Goal: Check status: Check status

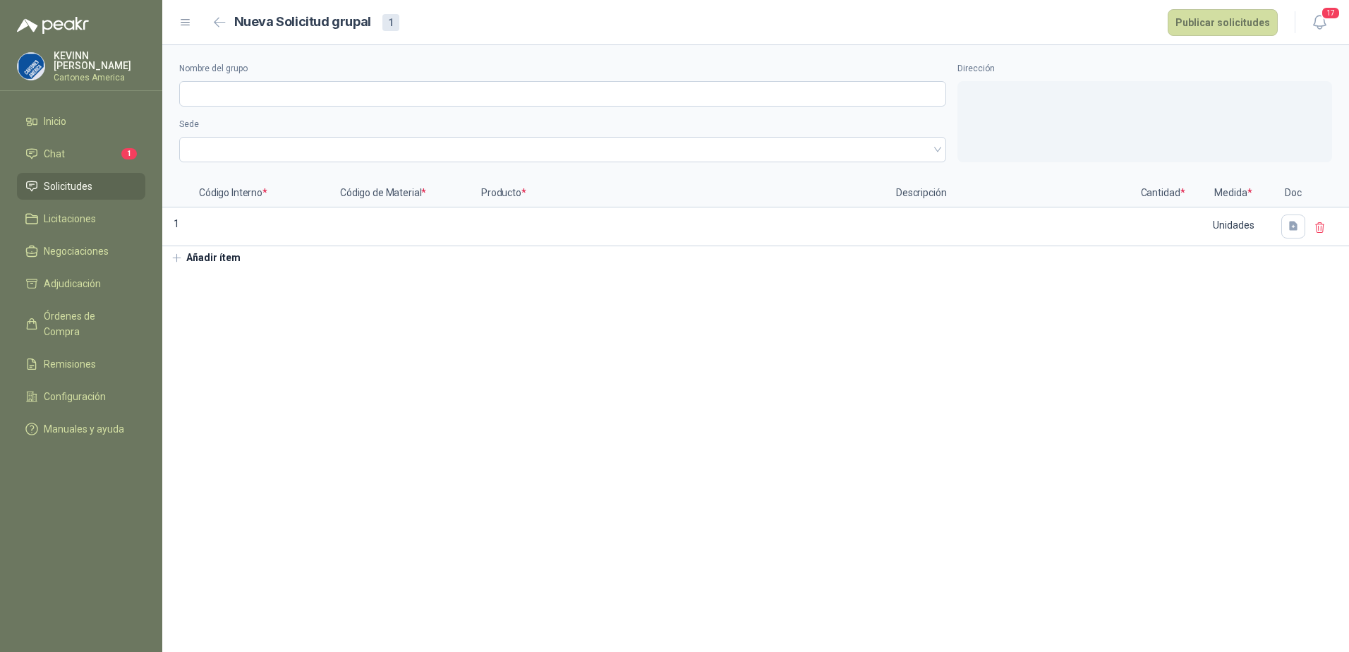
click at [83, 179] on span "Solicitudes" at bounding box center [68, 187] width 49 height 16
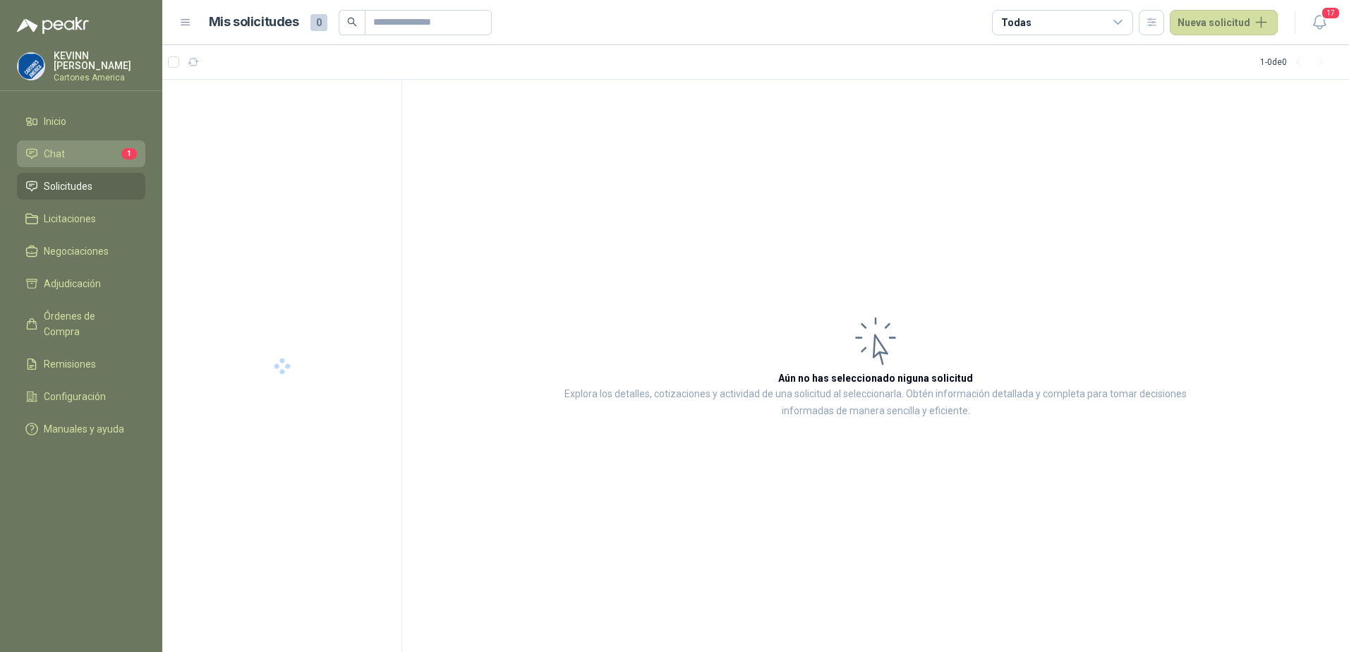
click at [90, 155] on li "Chat 1" at bounding box center [81, 154] width 112 height 16
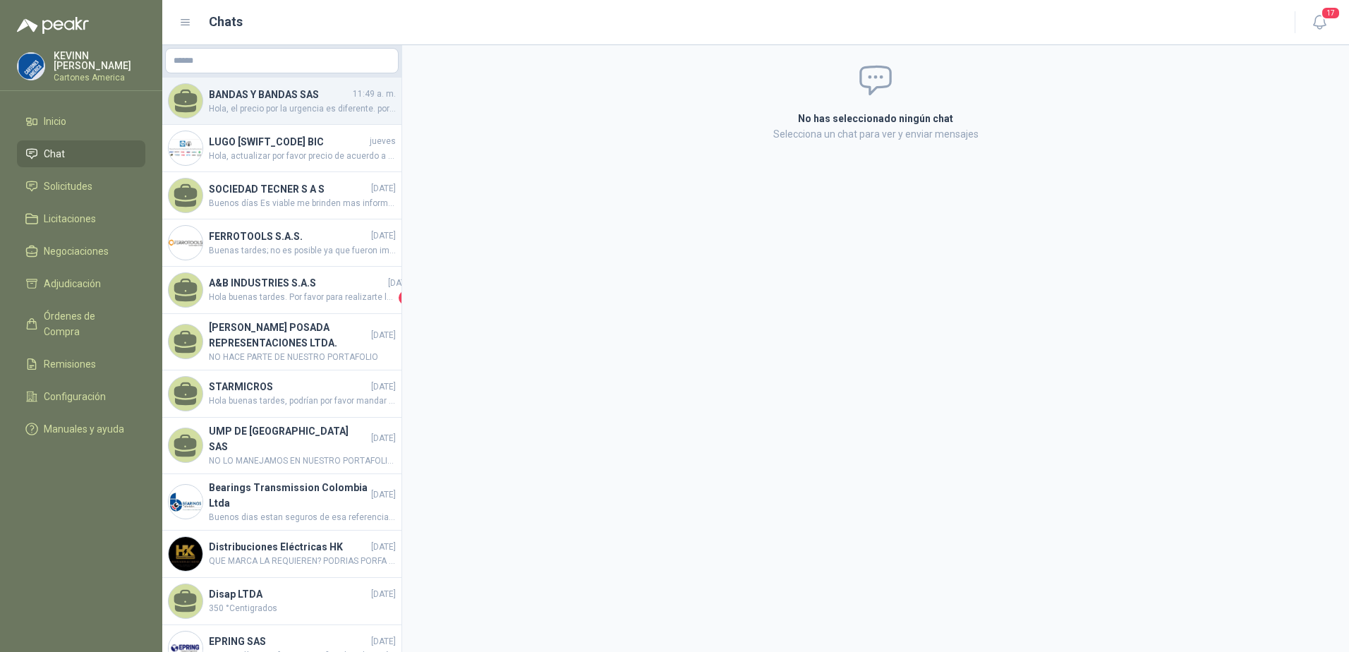
click at [273, 100] on h4 "BANDAS Y BANDAS SAS" at bounding box center [279, 95] width 141 height 16
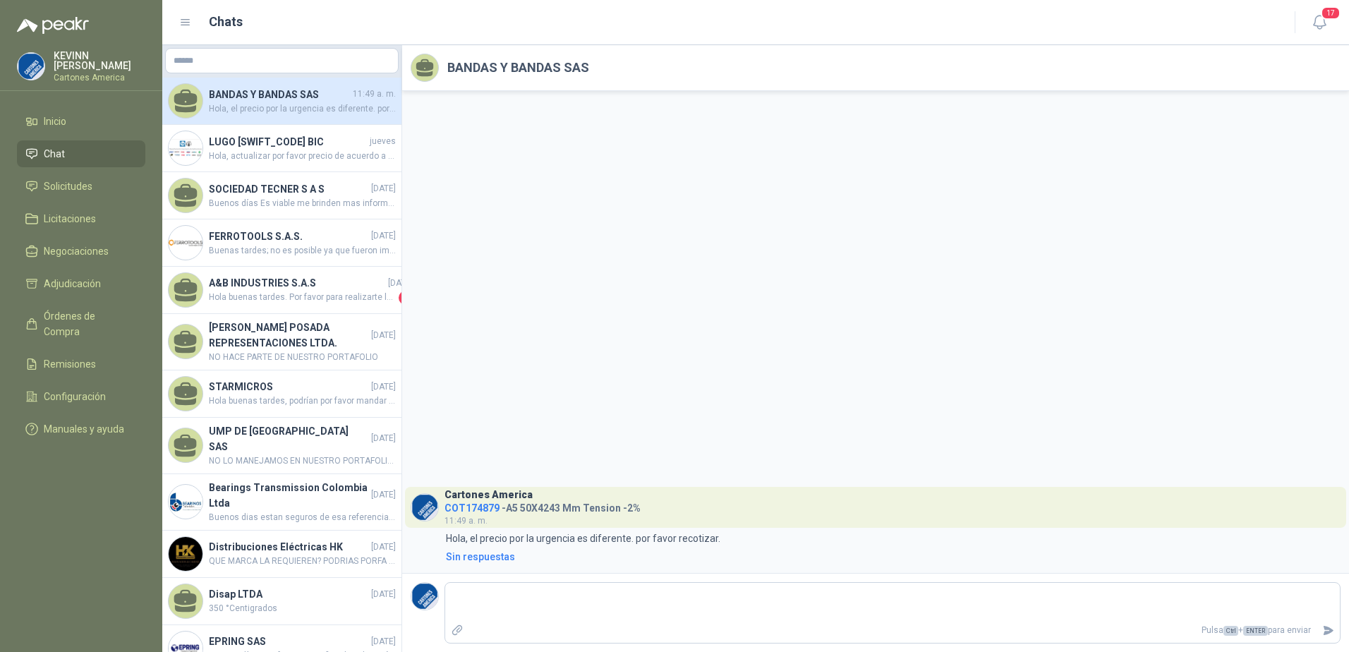
click at [285, 98] on h4 "BANDAS Y BANDAS SAS" at bounding box center [279, 95] width 141 height 16
click at [84, 149] on li "Chat" at bounding box center [81, 154] width 112 height 16
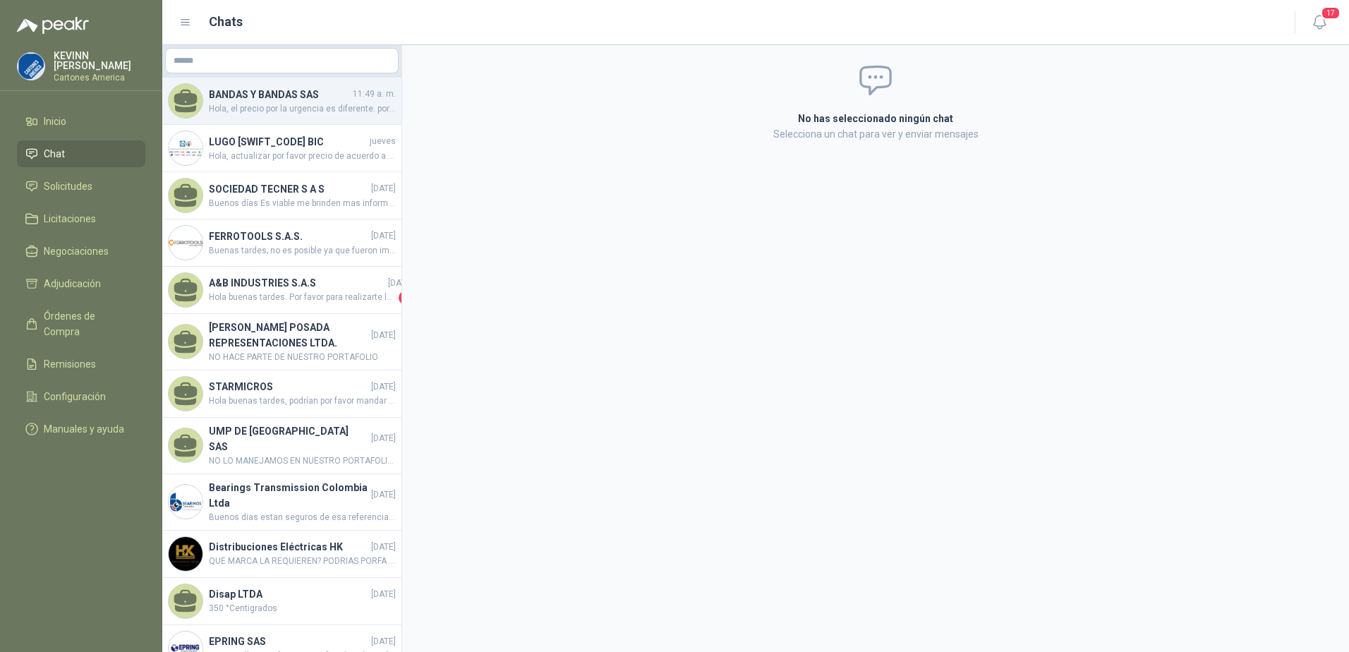
click at [275, 100] on h4 "BANDAS Y BANDAS SAS" at bounding box center [279, 95] width 141 height 16
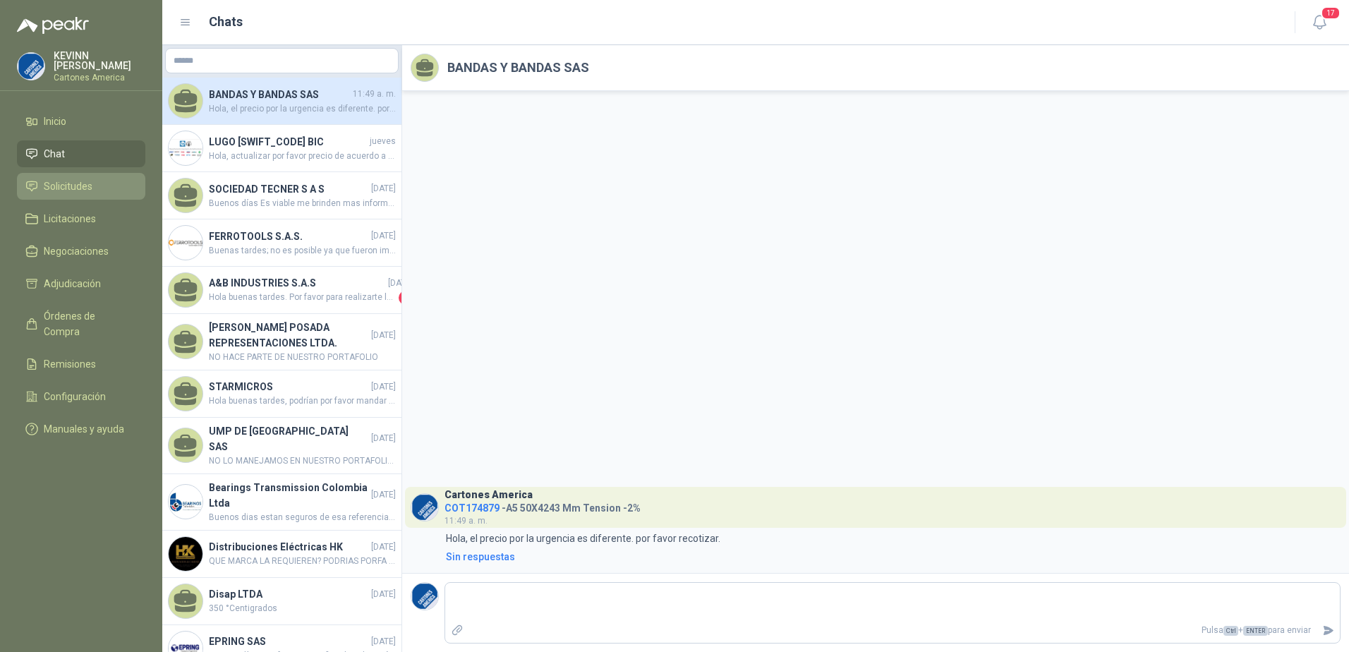
click at [47, 180] on span "Solicitudes" at bounding box center [68, 187] width 49 height 16
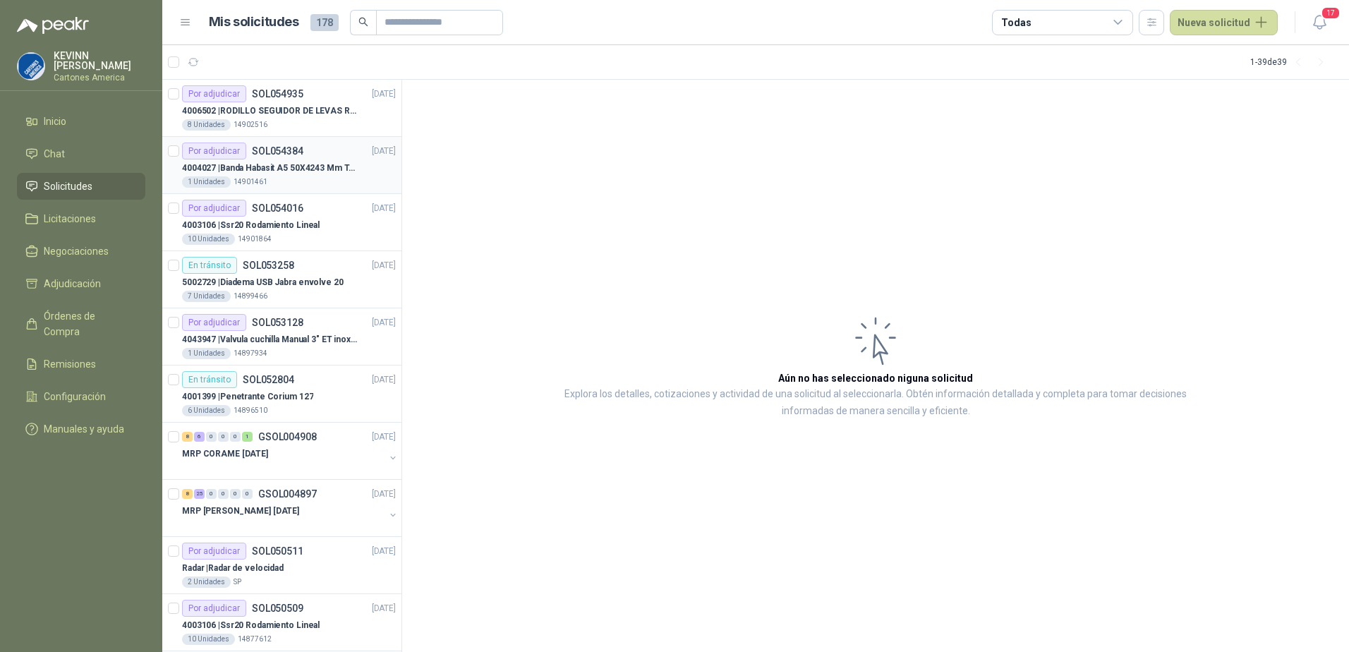
click at [295, 152] on p "SOL054384" at bounding box center [278, 151] width 52 height 10
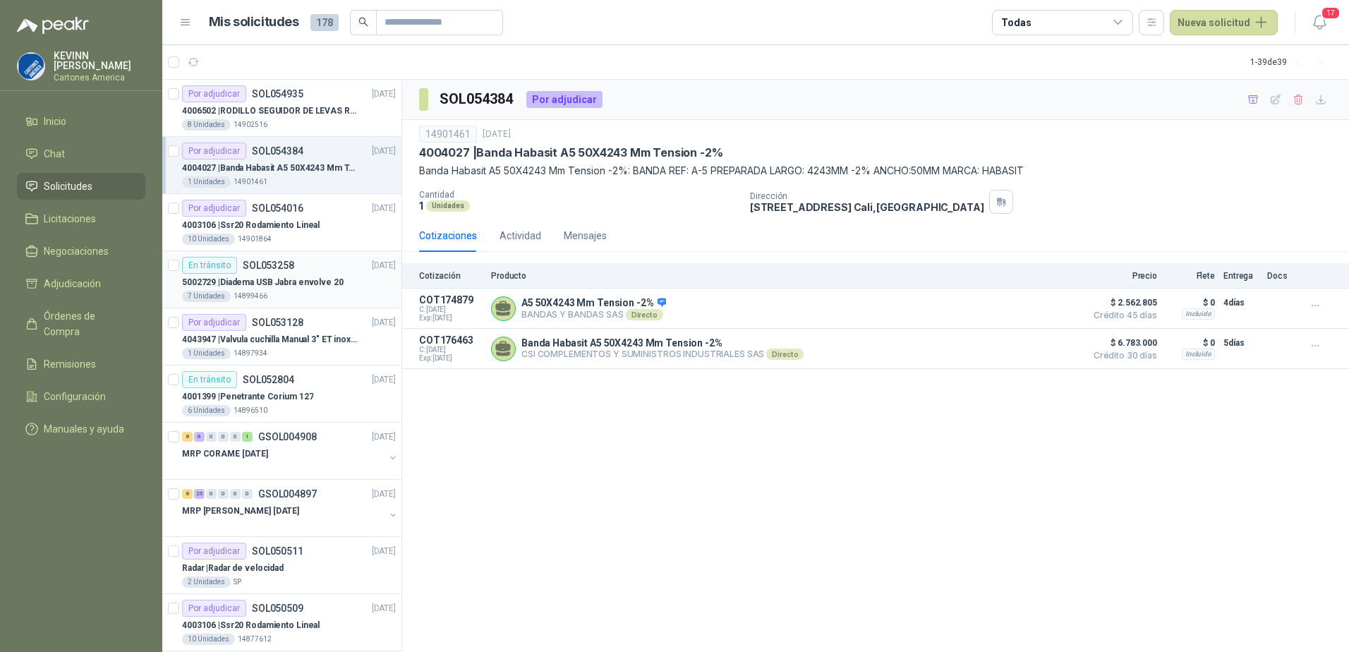
click at [279, 287] on p "5002729 | Diadema USB Jabra envolve 20" at bounding box center [263, 282] width 162 height 13
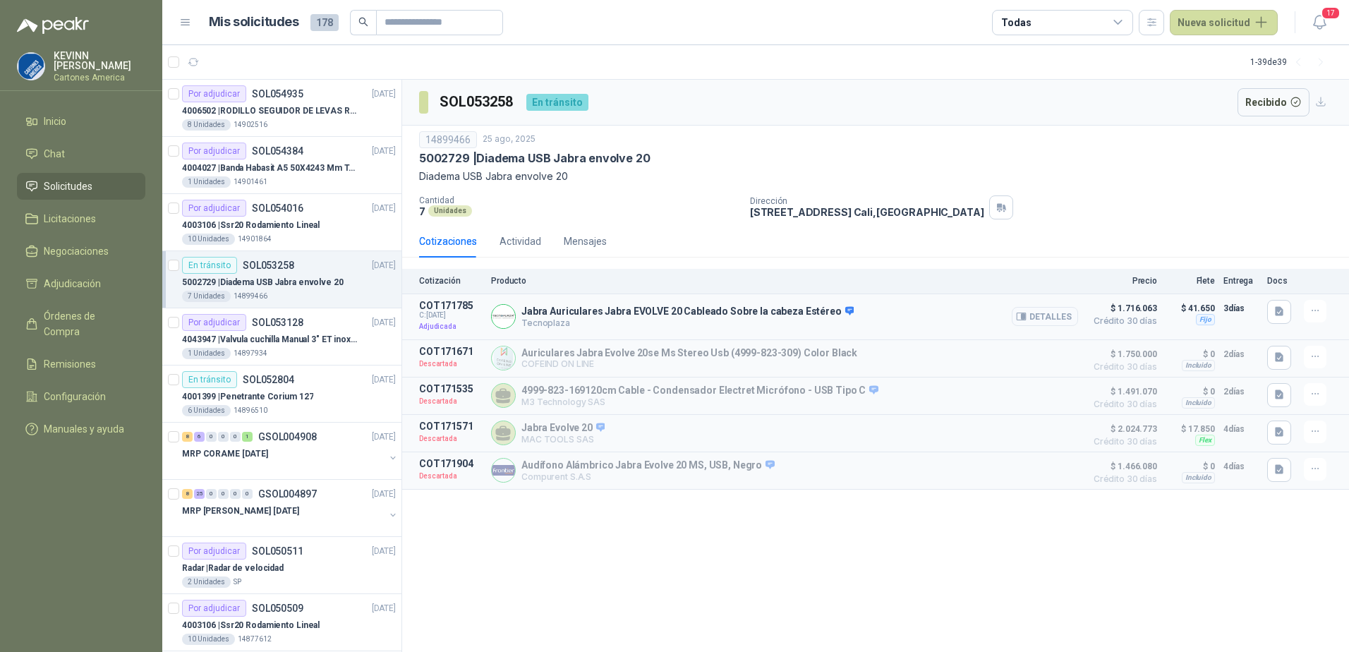
click at [1034, 320] on button "Detalles" at bounding box center [1045, 316] width 66 height 19
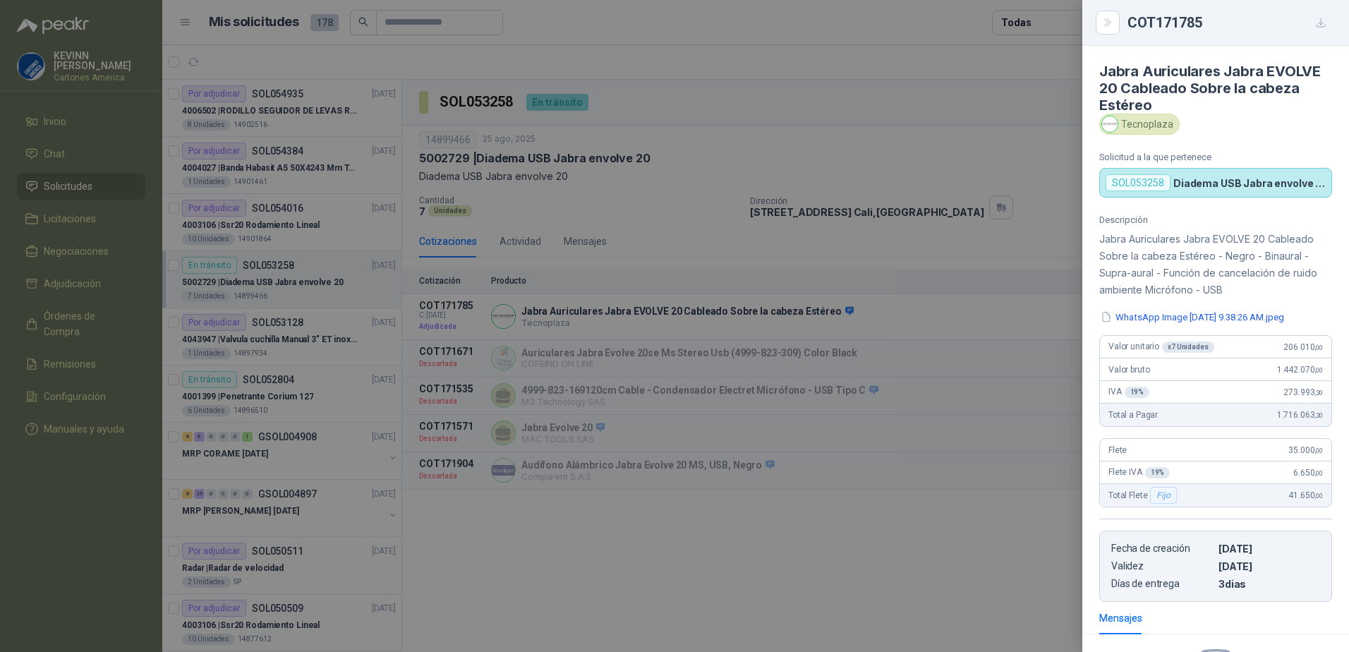
scroll to position [178, 0]
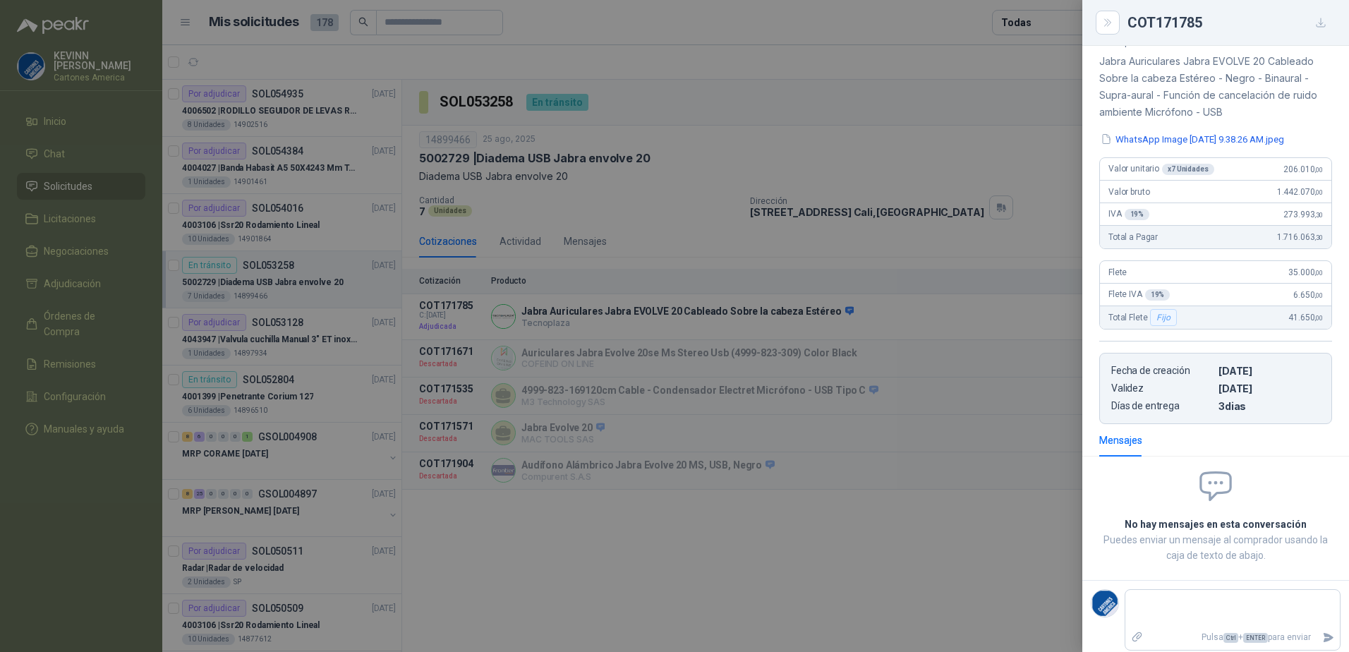
click at [1320, 22] on icon "button" at bounding box center [1321, 23] width 12 height 12
click at [896, 159] on div at bounding box center [674, 326] width 1349 height 652
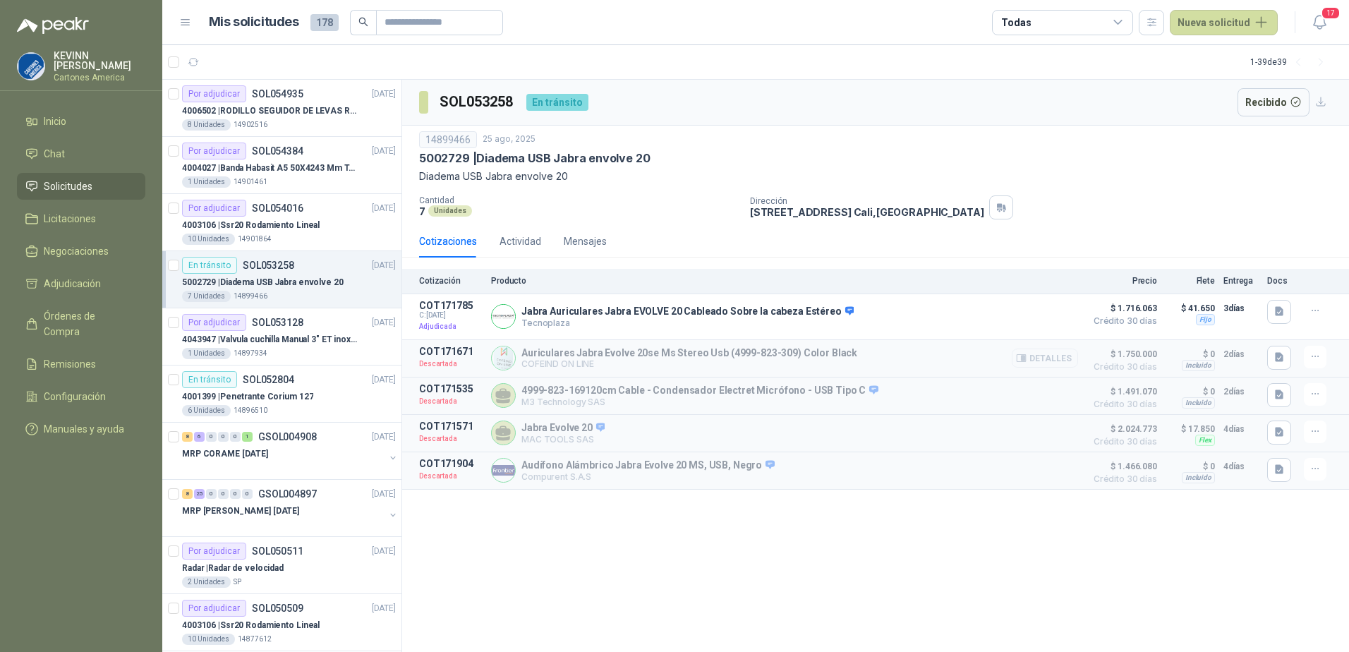
click at [1022, 359] on icon "button" at bounding box center [1021, 358] width 11 height 11
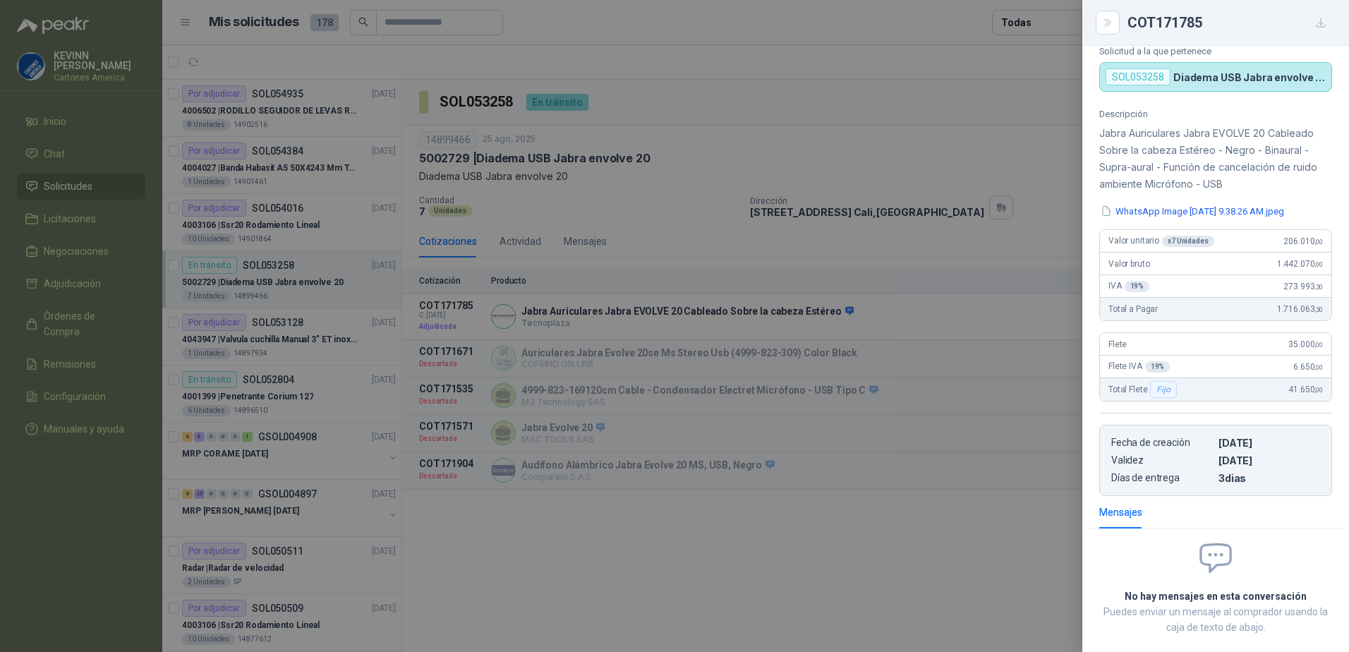
scroll to position [51, 0]
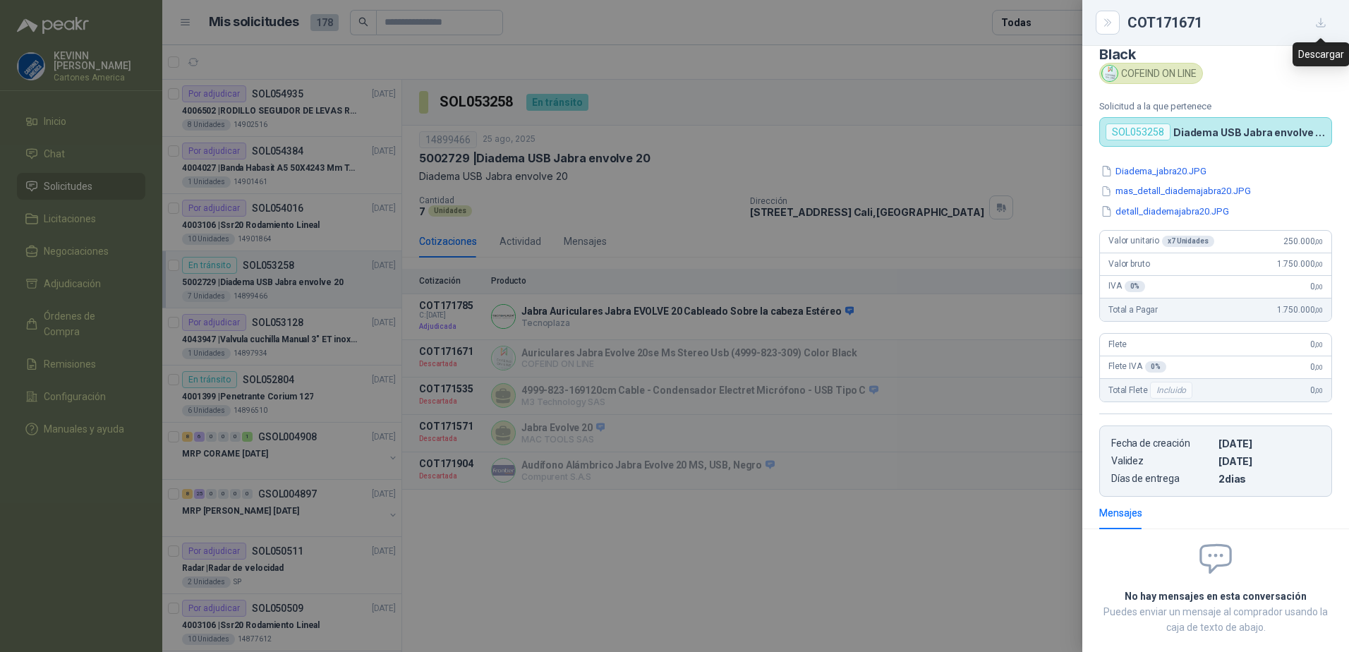
drag, startPoint x: 1327, startPoint y: 20, endPoint x: 1320, endPoint y: 26, distance: 9.0
click at [1327, 20] on button "button" at bounding box center [1321, 22] width 23 height 23
click at [649, 304] on div at bounding box center [674, 326] width 1349 height 652
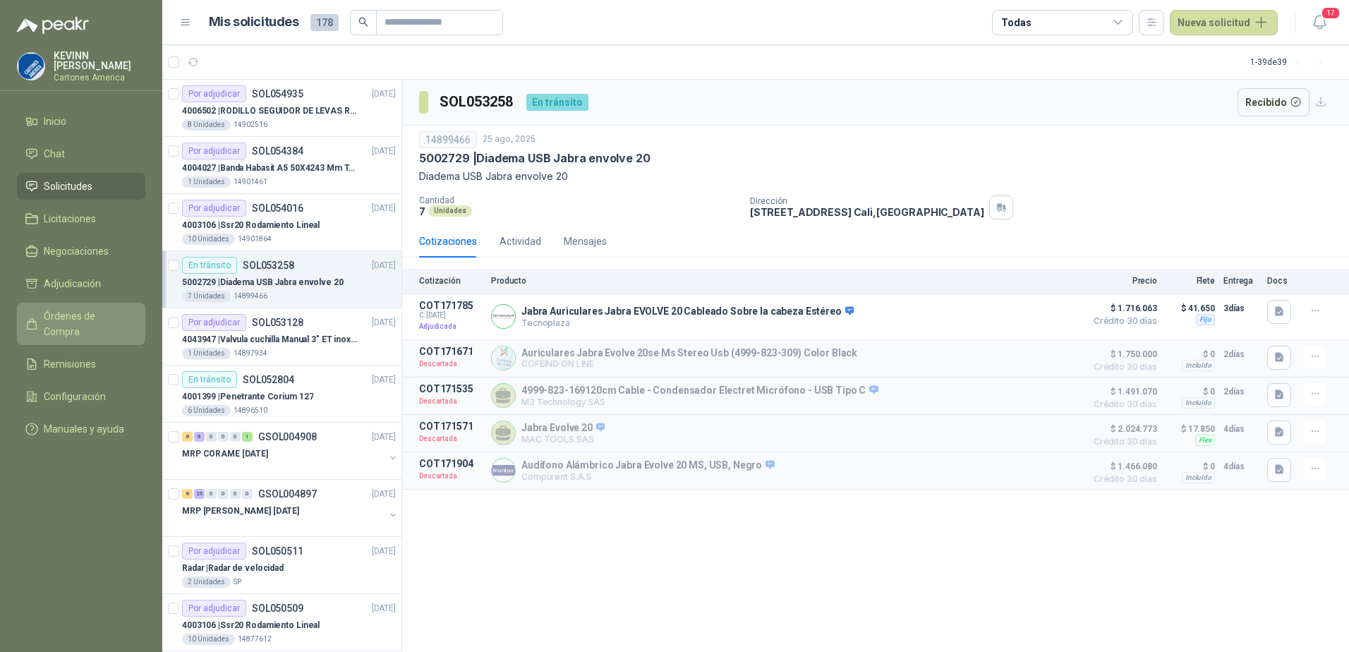
click at [115, 313] on span "Órdenes de Compra" at bounding box center [88, 323] width 88 height 31
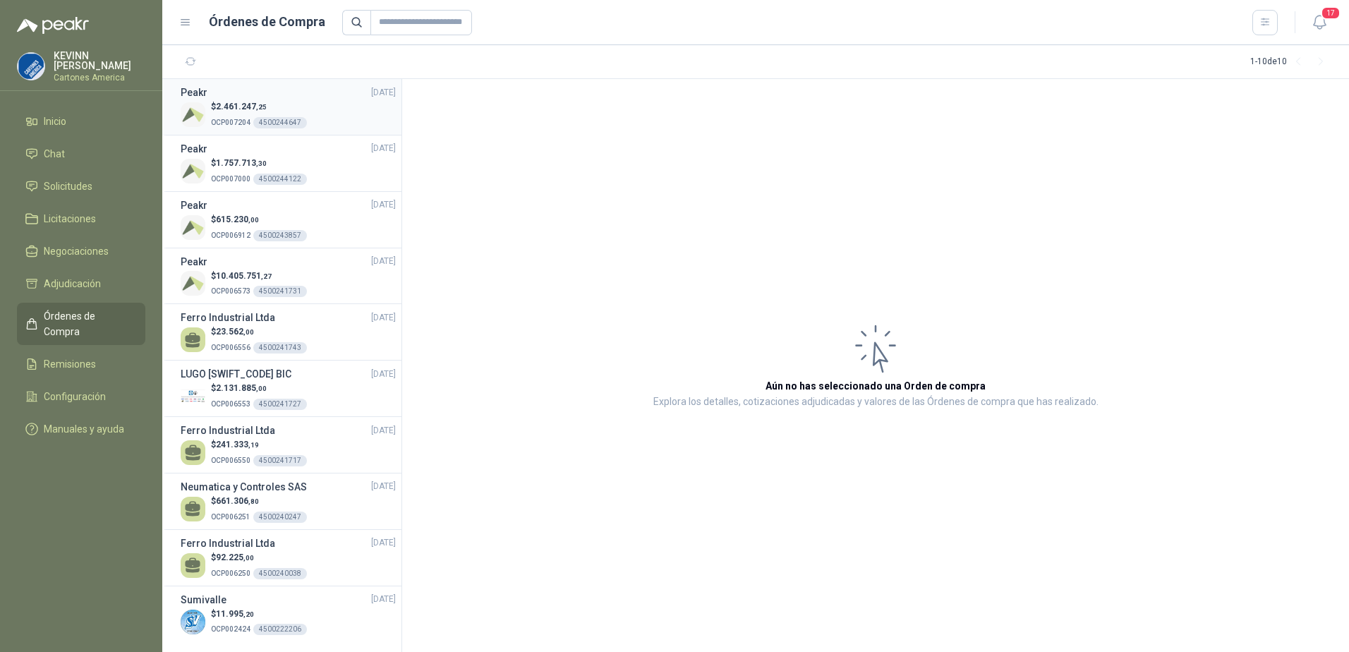
click at [260, 109] on span ",25" at bounding box center [261, 107] width 11 height 8
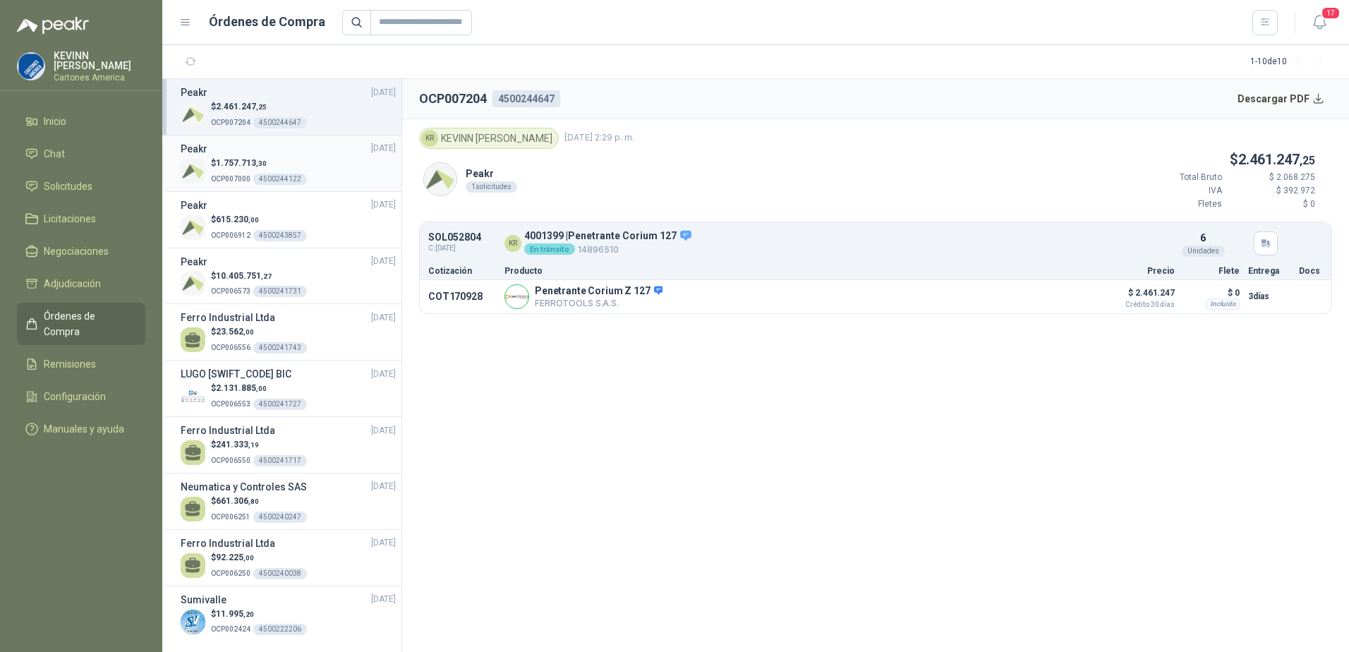
click at [297, 157] on p "$ 1.757.713 ,30" at bounding box center [259, 163] width 96 height 13
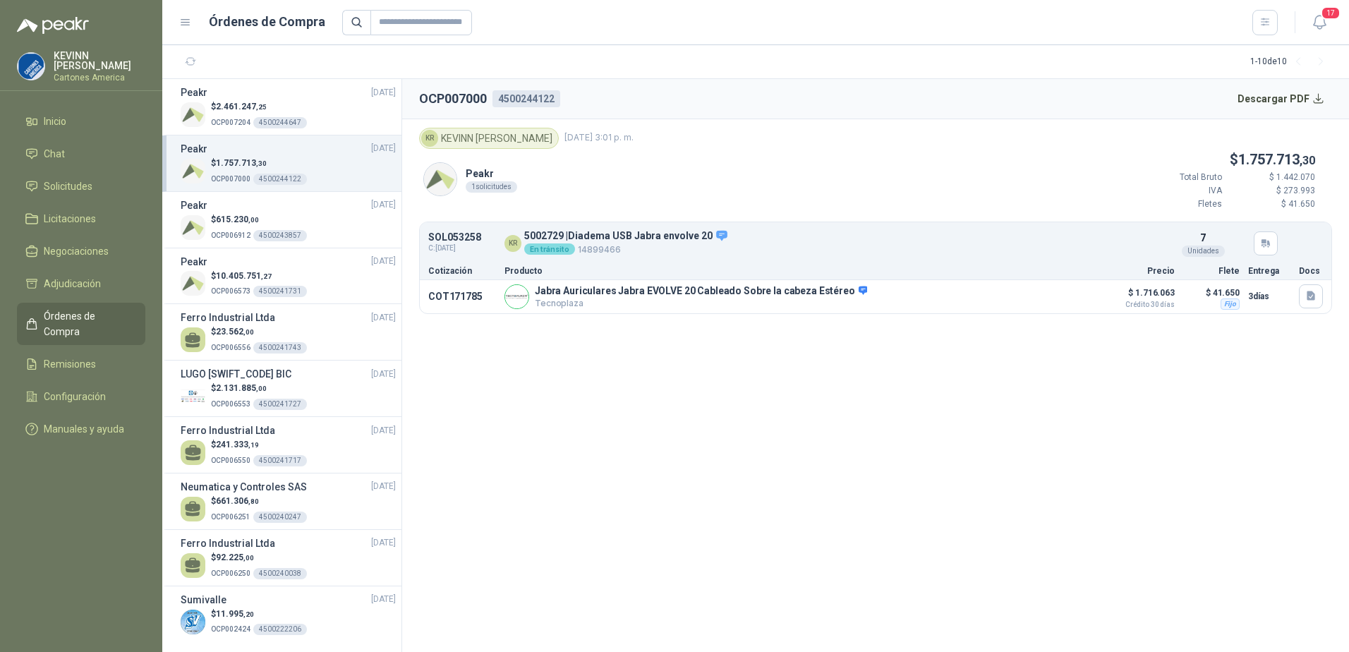
click at [459, 99] on h2 "OCP007000" at bounding box center [453, 99] width 68 height 20
copy h2 "OCP007000"
click at [83, 181] on span "Solicitudes" at bounding box center [68, 187] width 49 height 16
